Goal: Task Accomplishment & Management: Manage account settings

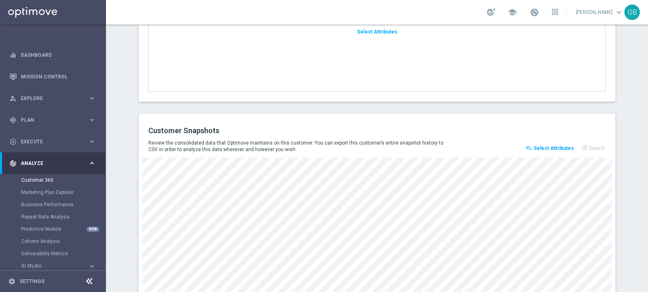
scroll to position [1122, 0]
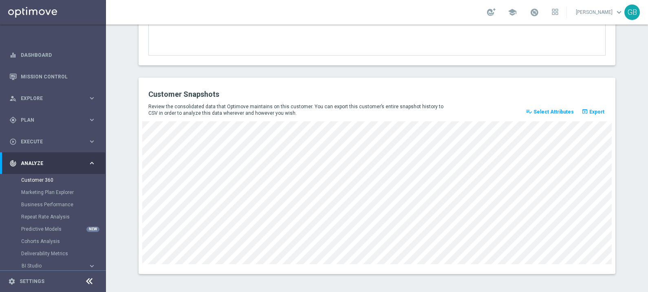
click at [567, 109] on span "Select Attributes" at bounding box center [554, 112] width 40 height 6
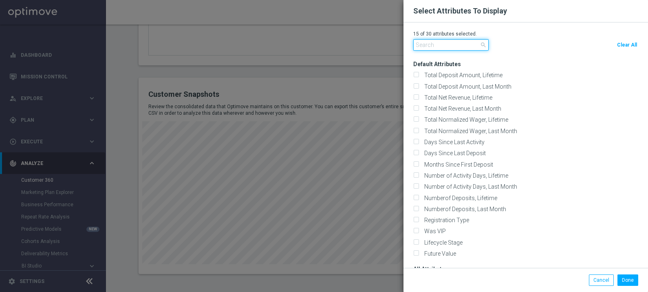
click at [430, 44] on input "text" at bounding box center [450, 44] width 75 height 11
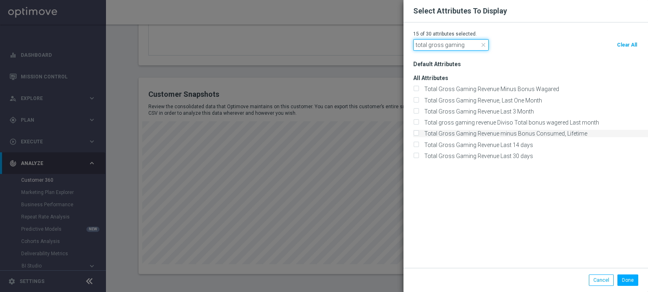
type input "total gross gaming"
click at [420, 132] on div "Total Gross Gaming Revenue minus Bonus Consumed, Lifetime" at bounding box center [530, 133] width 235 height 7
click at [418, 133] on input "Total Gross Gaming Revenue minus Bonus Consumed, Lifetime" at bounding box center [415, 133] width 5 height 5
checkbox input "true"
click at [416, 90] on input "Total Gross Gaming Revenue Minus Bonus Wagared" at bounding box center [415, 89] width 5 height 5
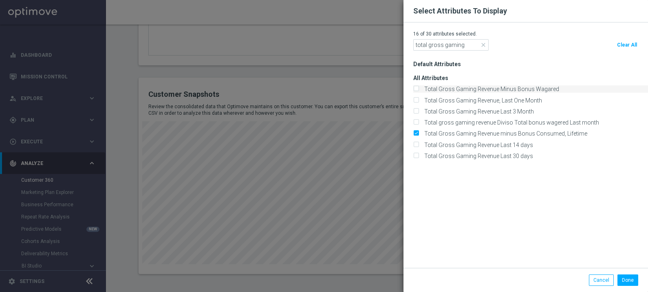
checkbox input "true"
click at [629, 278] on button "Done" at bounding box center [628, 279] width 21 height 11
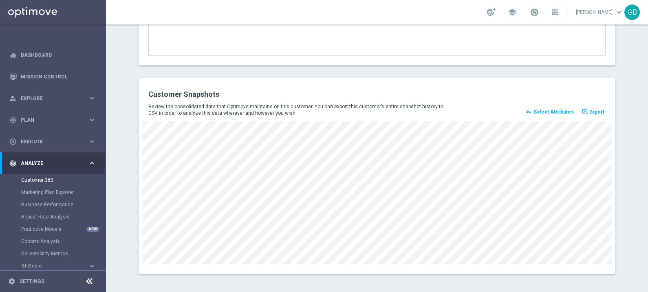
click at [559, 110] on span "Select Attributes" at bounding box center [554, 112] width 40 height 6
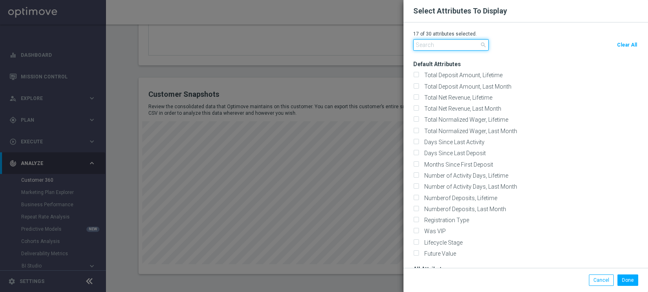
click at [436, 42] on input "text" at bounding box center [450, 44] width 75 height 11
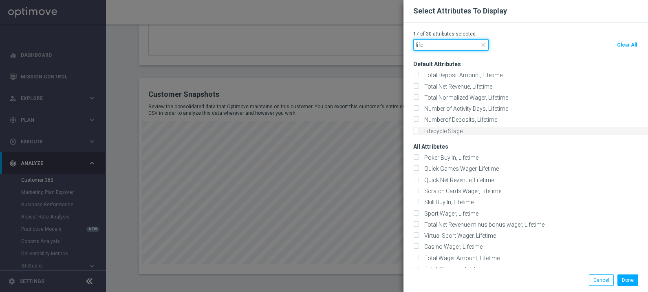
type input "life"
click at [448, 131] on label "Lifecycle Stage" at bounding box center [442, 130] width 41 height 7
click at [419, 131] on input "Lifecycle Stage" at bounding box center [415, 130] width 5 height 5
checkbox input "true"
click at [629, 279] on button "Done" at bounding box center [628, 279] width 21 height 11
